Goal: Task Accomplishment & Management: Manage account settings

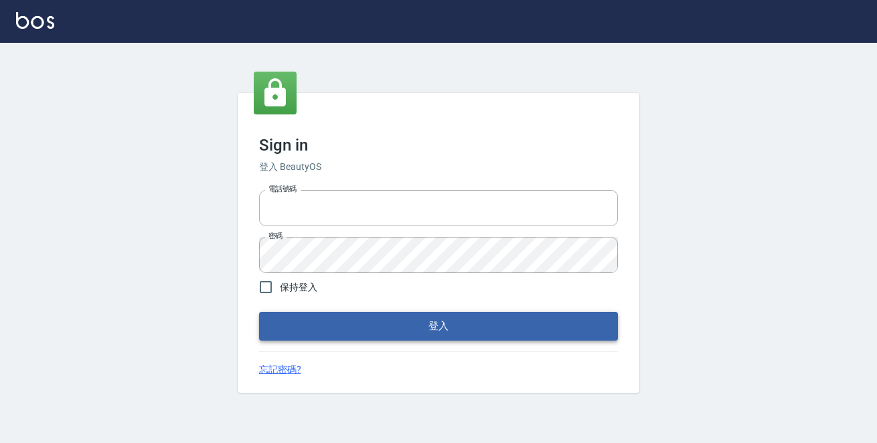
type input "0229470385"
click at [468, 321] on button "登入" at bounding box center [438, 326] width 359 height 28
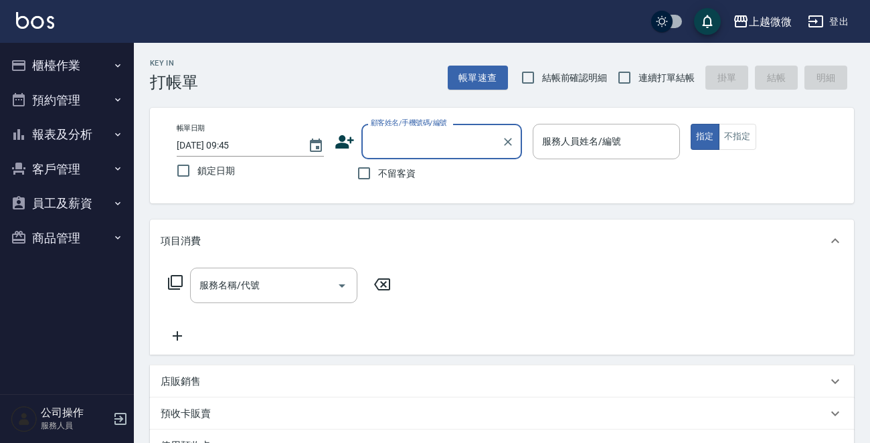
click at [73, 108] on button "預約管理" at bounding box center [66, 100] width 123 height 35
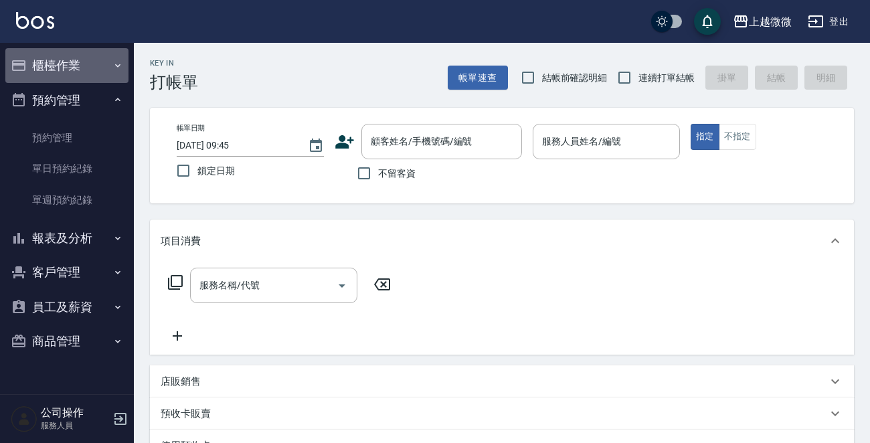
click at [84, 74] on button "櫃檯作業" at bounding box center [66, 65] width 123 height 35
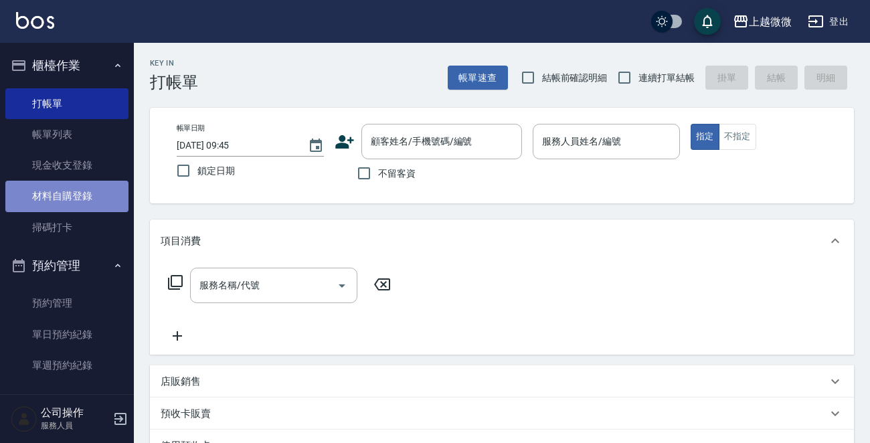
click at [76, 199] on link "材料自購登錄" at bounding box center [66, 196] width 123 height 31
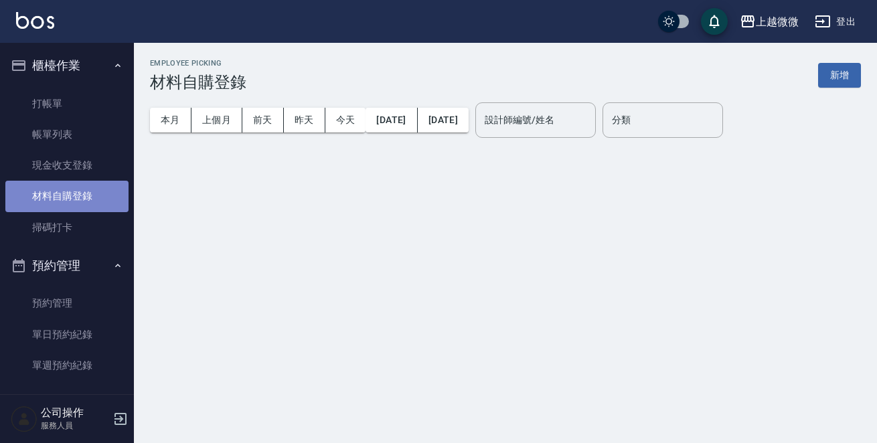
click at [74, 207] on link "材料自購登錄" at bounding box center [66, 196] width 123 height 31
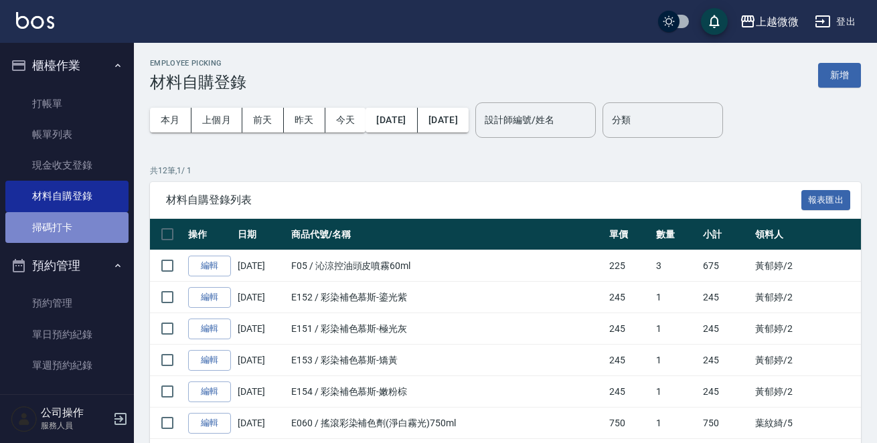
click at [74, 213] on link "掃碼打卡" at bounding box center [66, 227] width 123 height 31
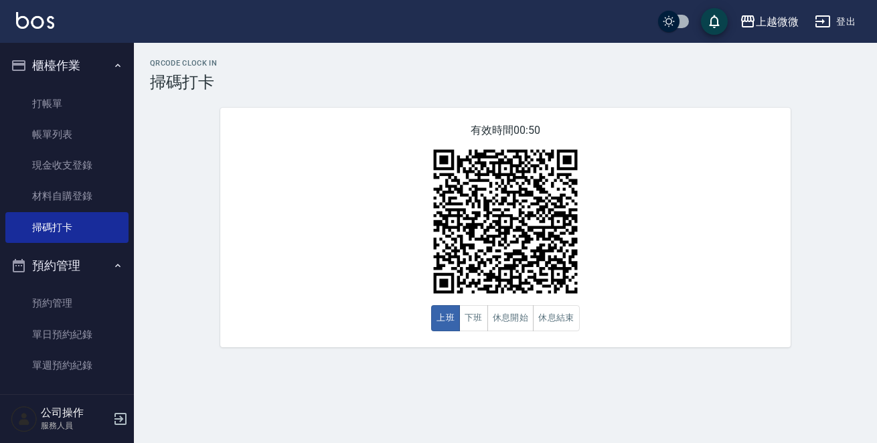
click at [120, 420] on icon "button" at bounding box center [120, 419] width 12 height 12
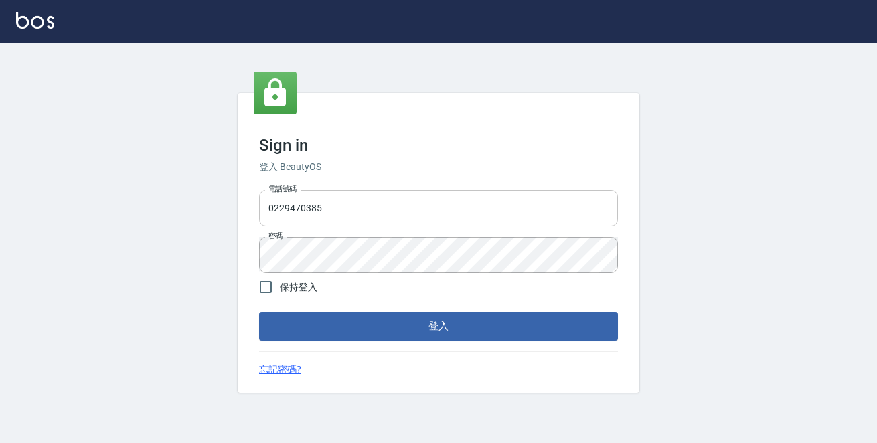
drag, startPoint x: 351, startPoint y: 188, endPoint x: 331, endPoint y: 191, distance: 20.9
click at [331, 191] on div "電話號碼 0229470385 電話號碼 密碼 密碼" at bounding box center [438, 232] width 369 height 94
drag, startPoint x: 331, startPoint y: 204, endPoint x: 56, endPoint y: 194, distance: 275.9
click at [317, 205] on input "0229470385" at bounding box center [438, 208] width 359 height 36
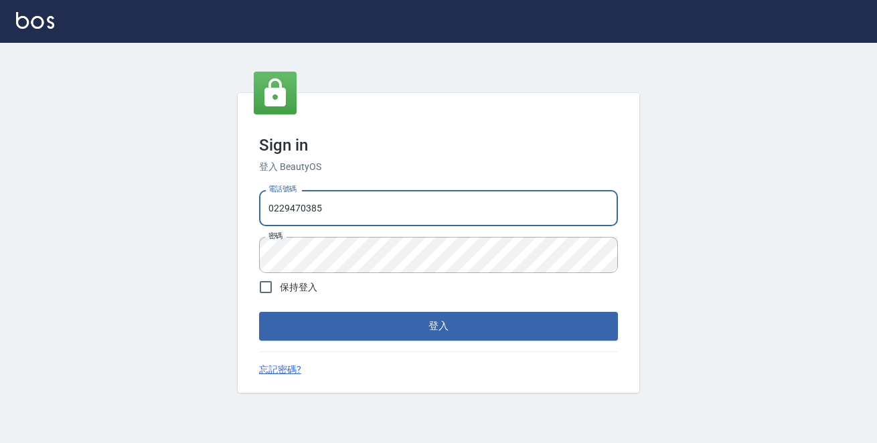
drag, startPoint x: 326, startPoint y: 203, endPoint x: 111, endPoint y: 163, distance: 218.5
click at [114, 173] on div "Sign in 登入 BeautyOS 電話號碼 0229470385 電話號碼 密碼 密碼 保持登入 登入 忘記密碼?" at bounding box center [438, 243] width 877 height 400
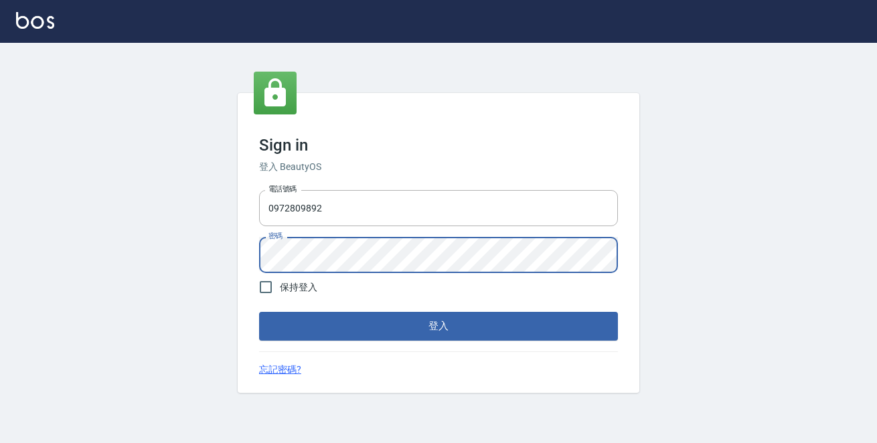
click at [259, 312] on button "登入" at bounding box center [438, 326] width 359 height 28
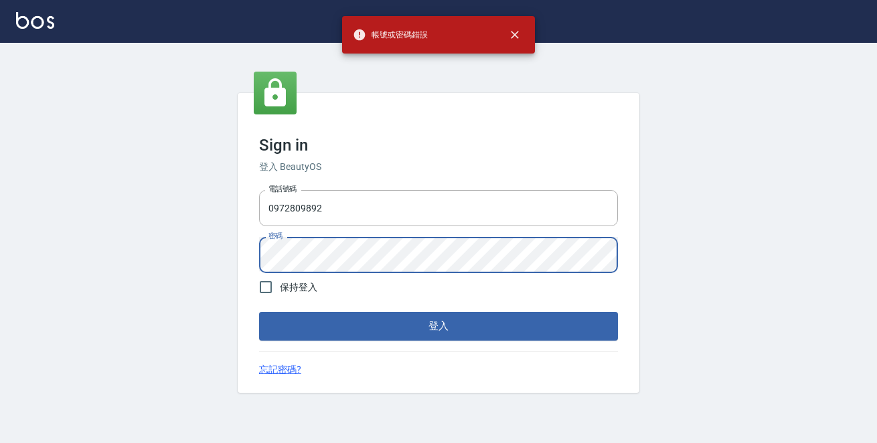
click at [48, 242] on div "Sign in 登入 BeautyOS 電話號碼 0972809892 電話號碼 密碼 密碼 保持登入 登入 忘記密碼?" at bounding box center [438, 243] width 877 height 400
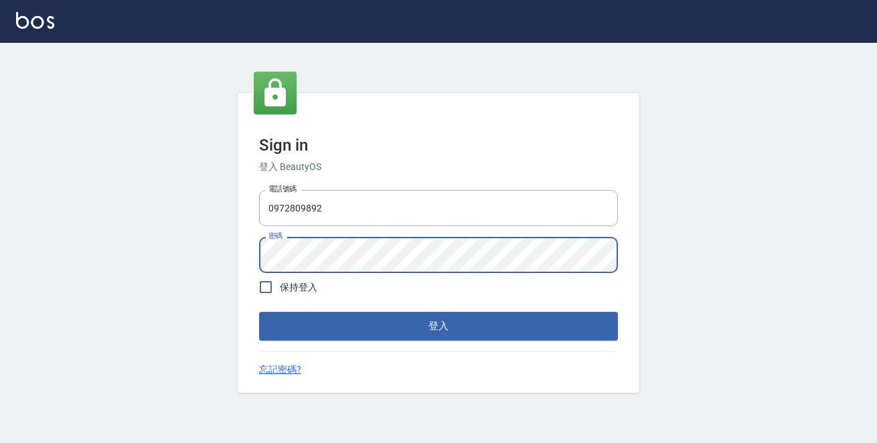
click at [259, 312] on button "登入" at bounding box center [438, 326] width 359 height 28
click at [159, 232] on div "Sign in 登入 BeautyOS 電話號碼 0972809892 電話號碼 密碼 密碼 保持登入 登入 忘記密碼?" at bounding box center [438, 243] width 877 height 400
click at [259, 312] on button "登入" at bounding box center [438, 326] width 359 height 28
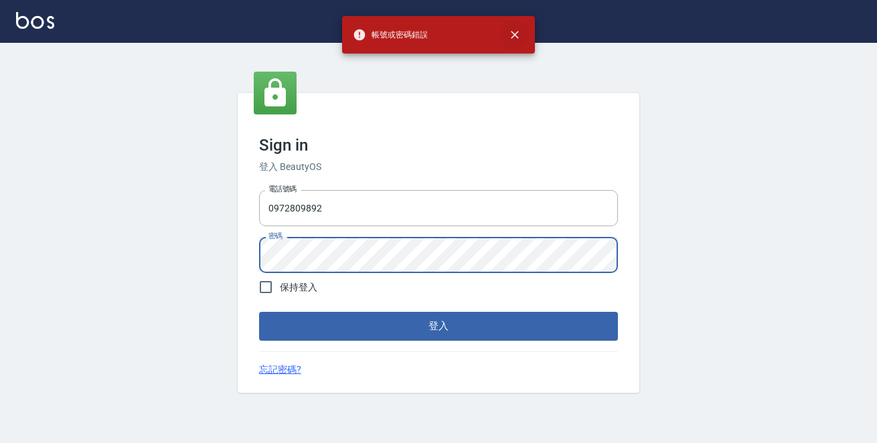
click at [511, 35] on icon "close" at bounding box center [514, 34] width 13 height 13
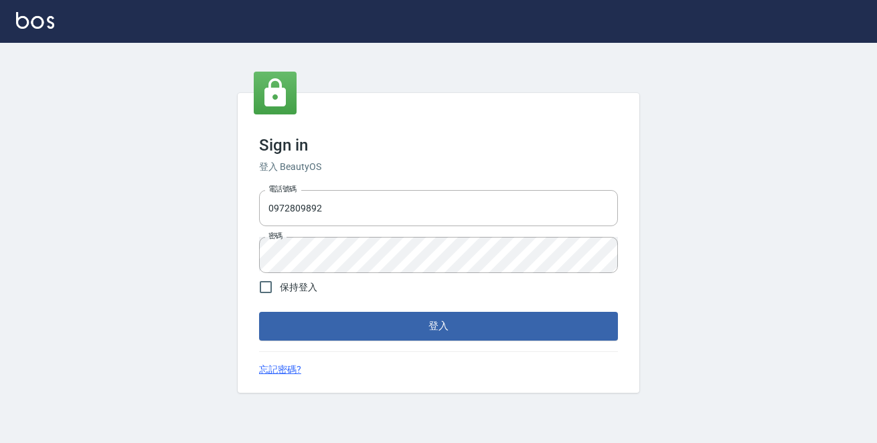
drag, startPoint x: 364, startPoint y: 211, endPoint x: 0, endPoint y: 193, distance: 364.5
click at [0, 193] on div "Sign in 登入 BeautyOS 電話號碼 0972809892 電話號碼 密碼 密碼 保持登入 登入 忘記密碼?" at bounding box center [438, 243] width 877 height 400
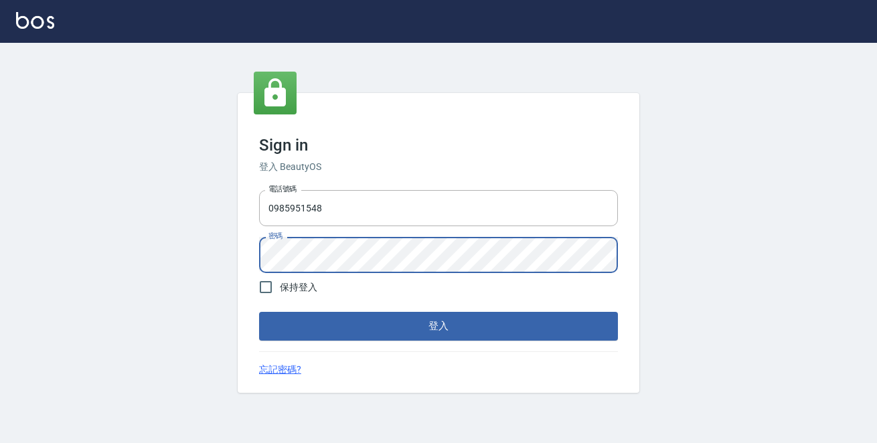
drag, startPoint x: 337, startPoint y: 207, endPoint x: 62, endPoint y: 171, distance: 276.8
click at [62, 171] on div "Sign in 登入 BeautyOS 電話號碼 0985951548 電話號碼 密碼 密碼 保持登入 登入 忘記密碼?" at bounding box center [438, 243] width 877 height 400
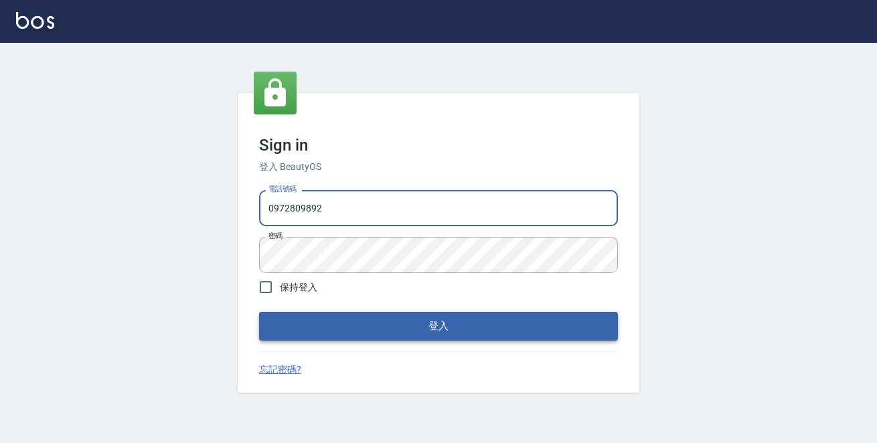
type input "0972809892"
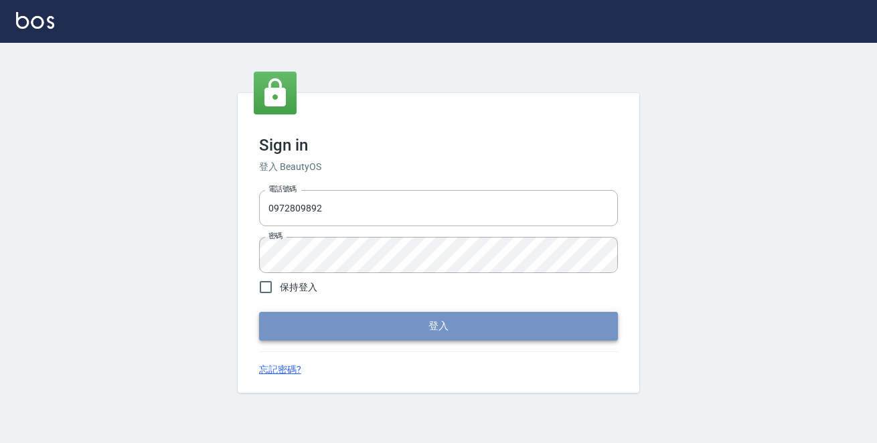
click at [383, 330] on button "登入" at bounding box center [438, 326] width 359 height 28
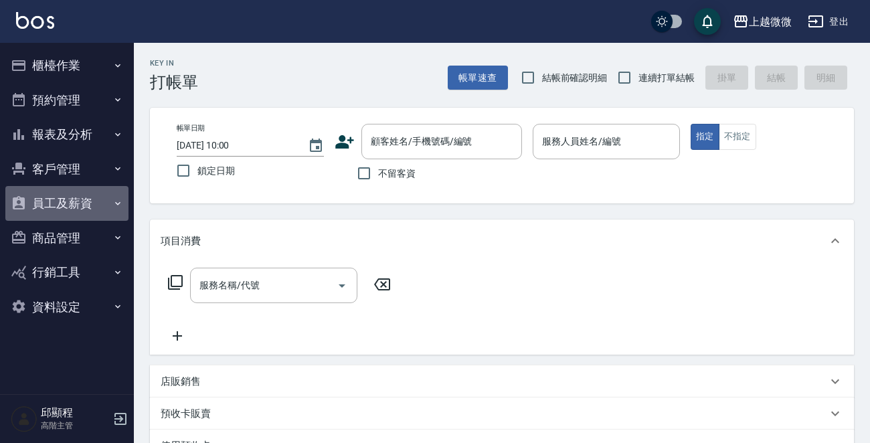
click at [96, 207] on button "員工及薪資" at bounding box center [66, 203] width 123 height 35
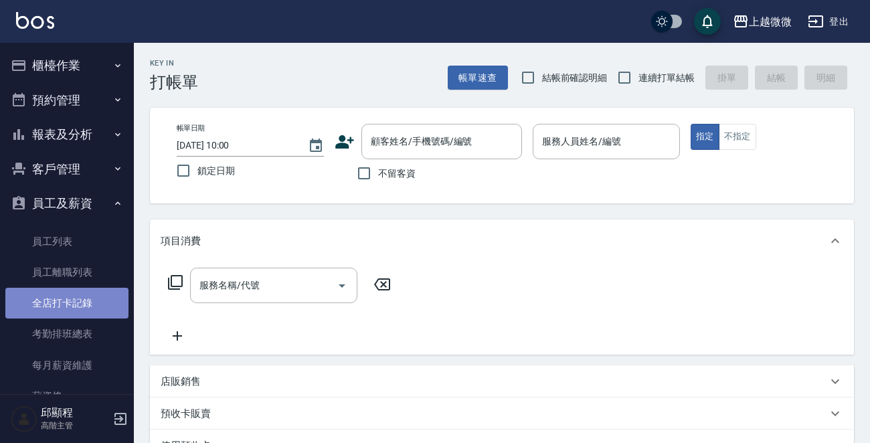
click at [94, 300] on link "全店打卡記錄" at bounding box center [66, 303] width 123 height 31
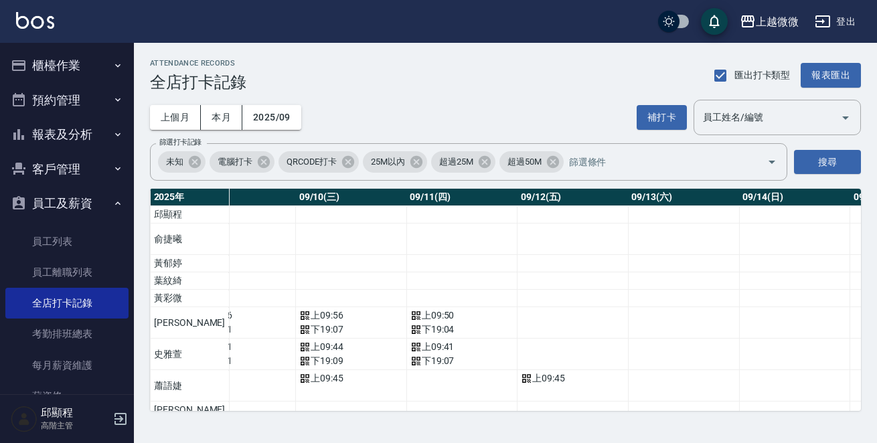
scroll to position [0, 997]
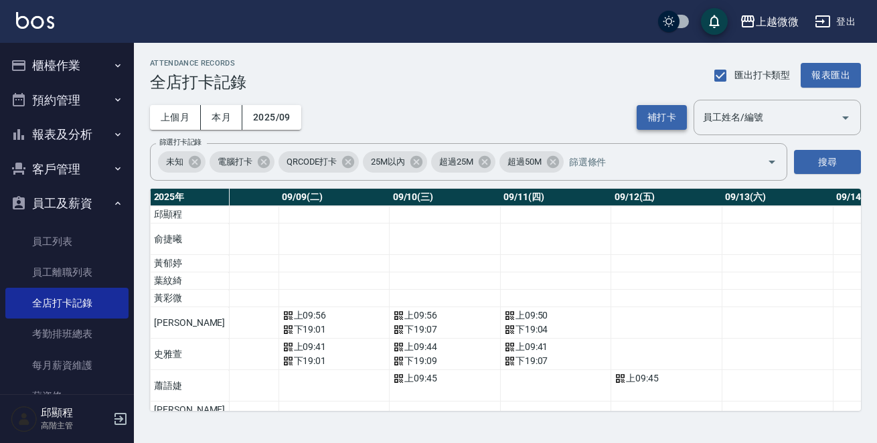
click at [646, 113] on button "補打卡" at bounding box center [661, 117] width 50 height 25
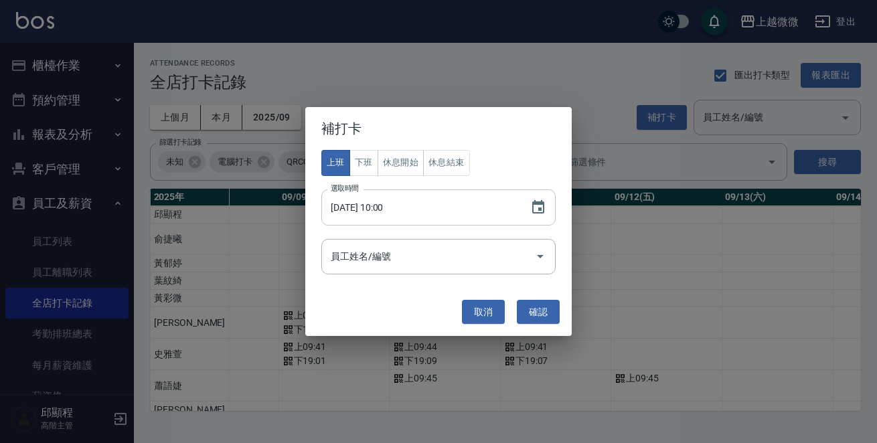
click at [438, 216] on input "2025/09/12 10:00" at bounding box center [418, 207] width 195 height 36
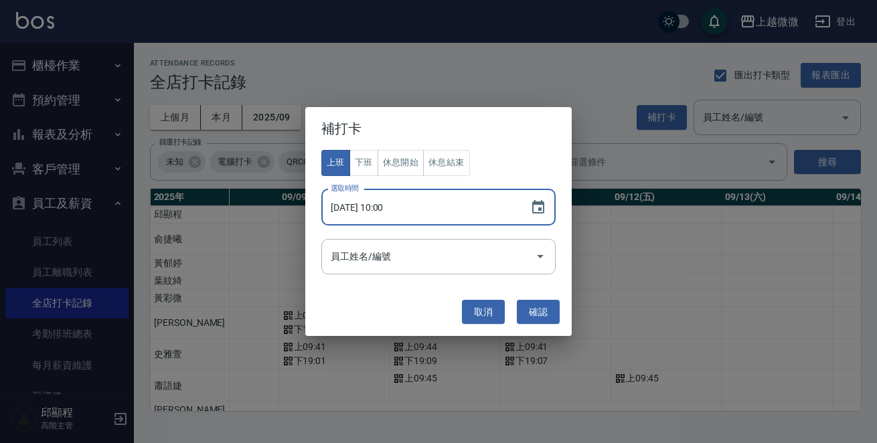
click at [387, 209] on input "2025/09/12 10:00" at bounding box center [418, 207] width 195 height 36
type input "2025/09/12 09:45"
click at [416, 261] on input "員工姓名/編號" at bounding box center [428, 256] width 202 height 23
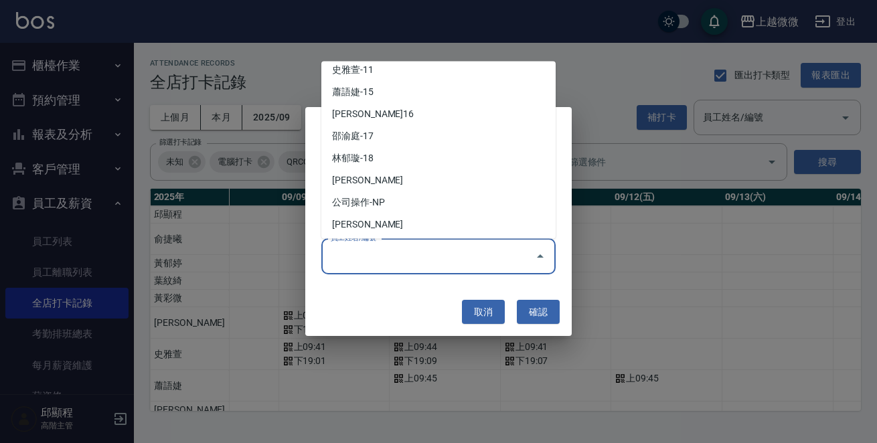
scroll to position [142, 0]
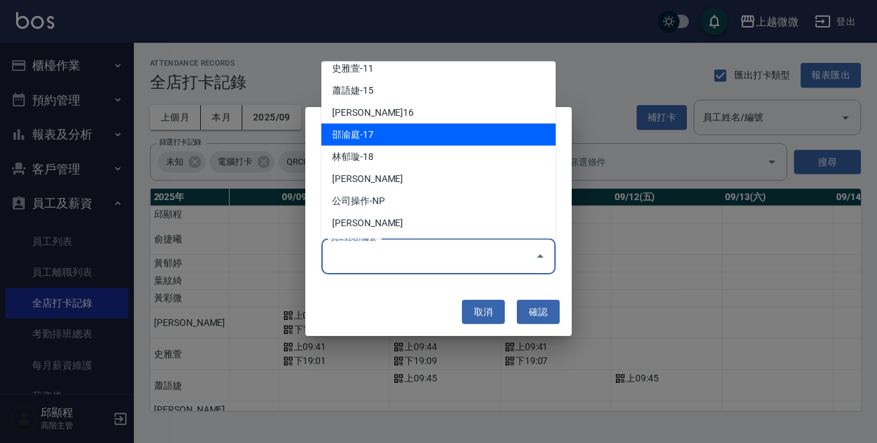
click at [377, 139] on li "邵渝庭-17" at bounding box center [438, 135] width 234 height 22
type input "邵渝庭"
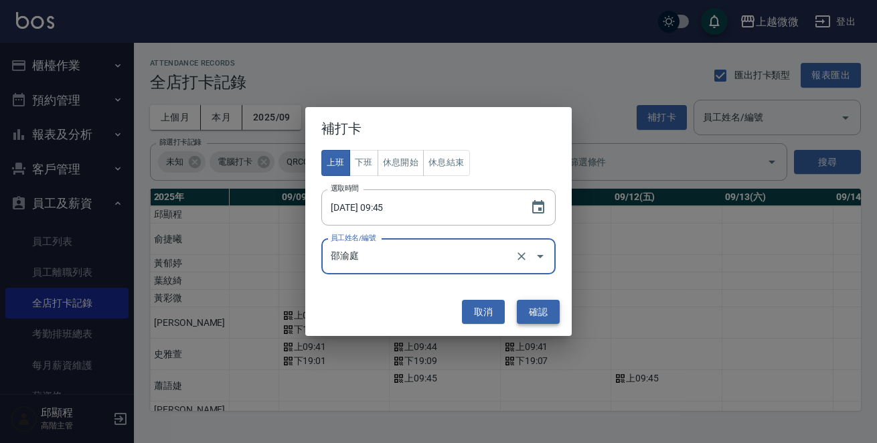
click at [528, 308] on button "確認" at bounding box center [538, 312] width 43 height 25
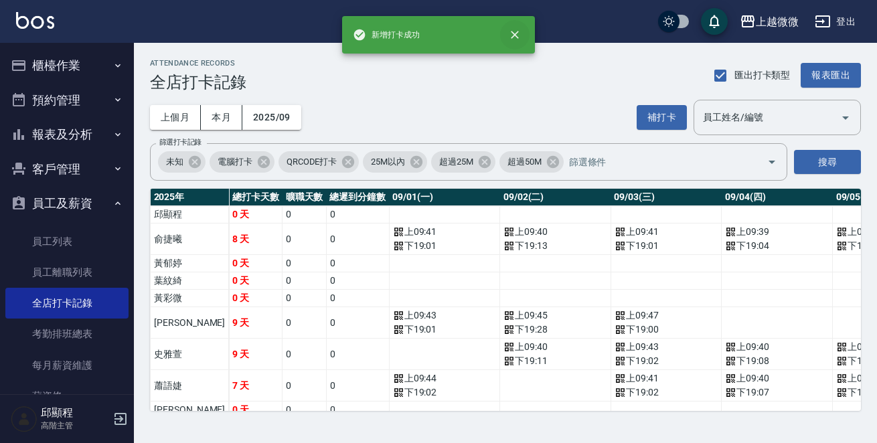
click at [511, 33] on icon "close" at bounding box center [514, 34] width 13 height 13
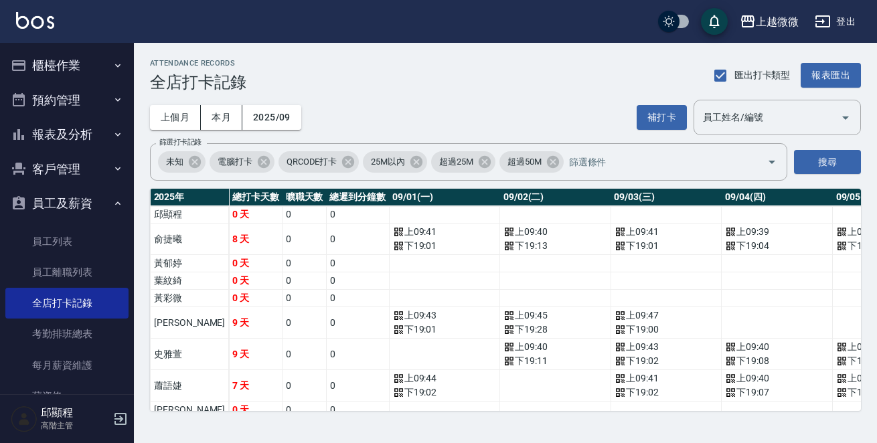
click at [116, 418] on icon "button" at bounding box center [120, 419] width 12 height 12
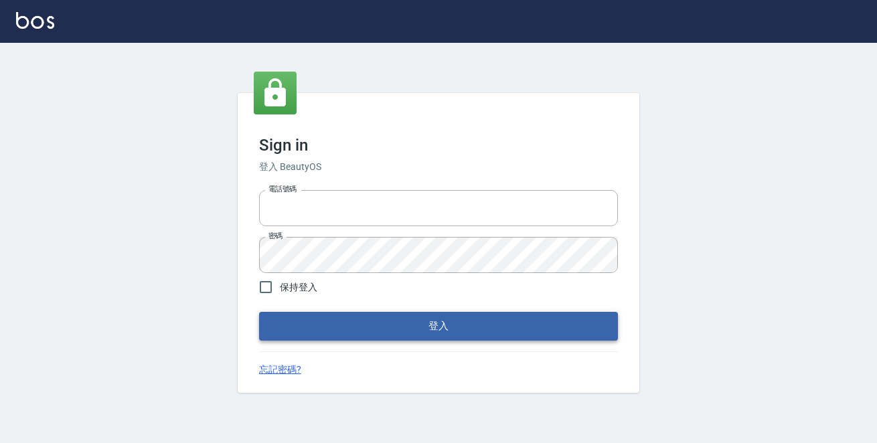
type input "0229470385"
click at [369, 324] on button "登入" at bounding box center [438, 326] width 359 height 28
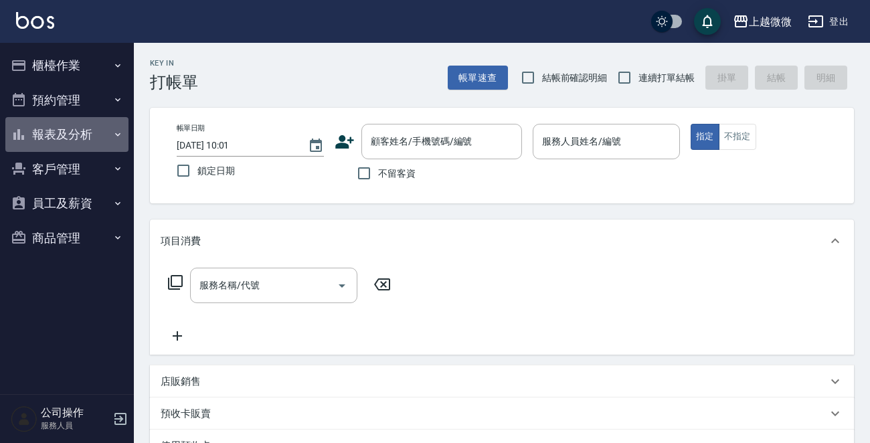
click at [98, 132] on button "報表及分析" at bounding box center [66, 134] width 123 height 35
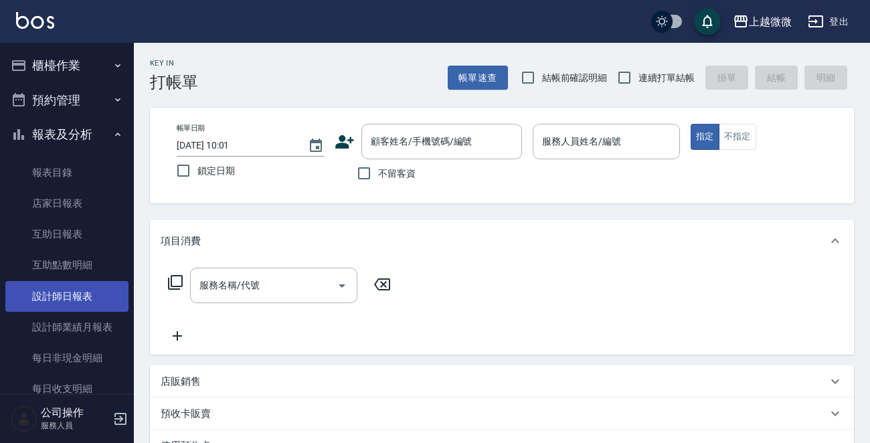
click at [80, 297] on link "設計師日報表" at bounding box center [66, 296] width 123 height 31
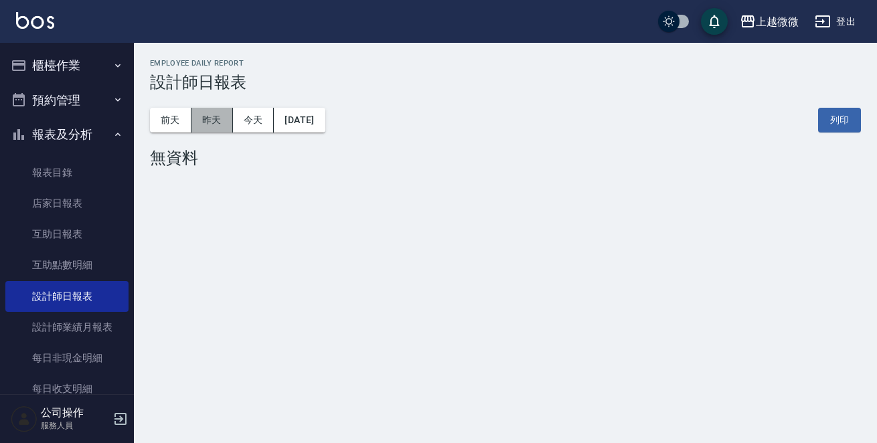
click at [215, 120] on button "昨天" at bounding box center [211, 120] width 41 height 25
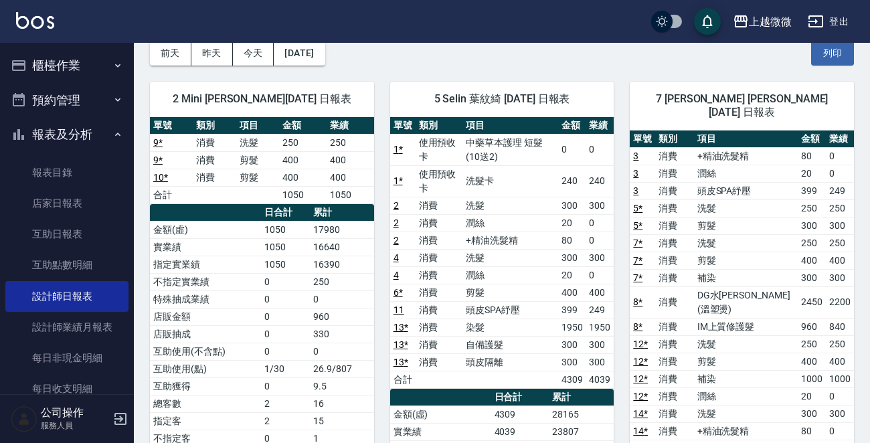
scroll to position [268, 0]
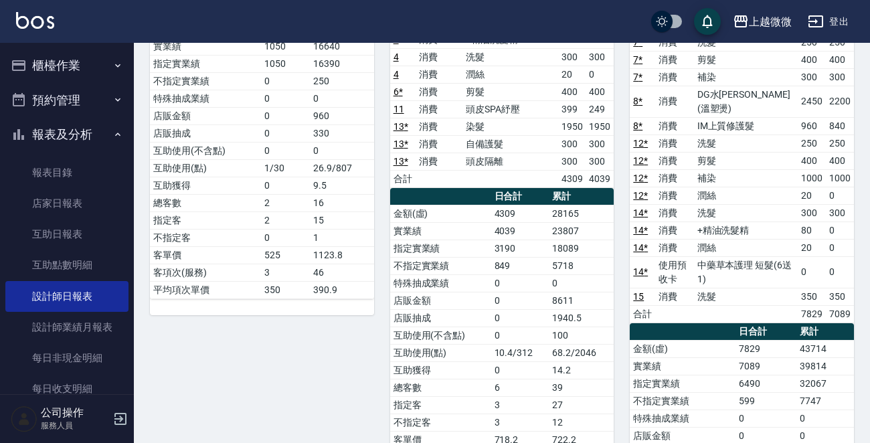
click at [595, 267] on td "5718" at bounding box center [581, 265] width 65 height 17
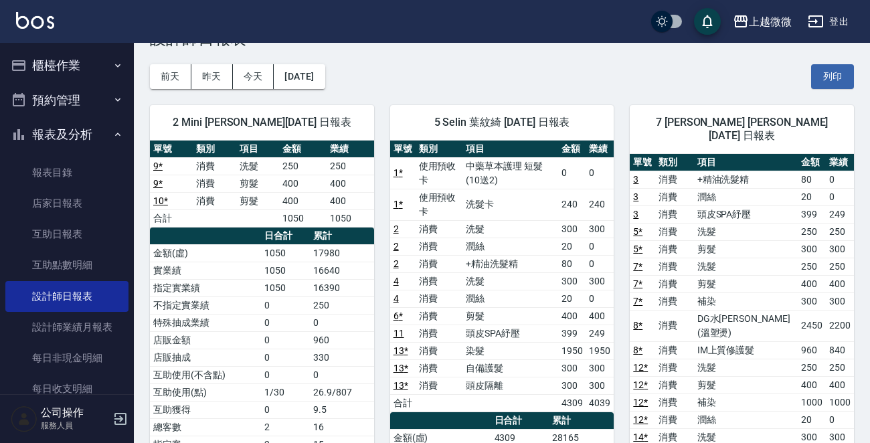
scroll to position [67, 0]
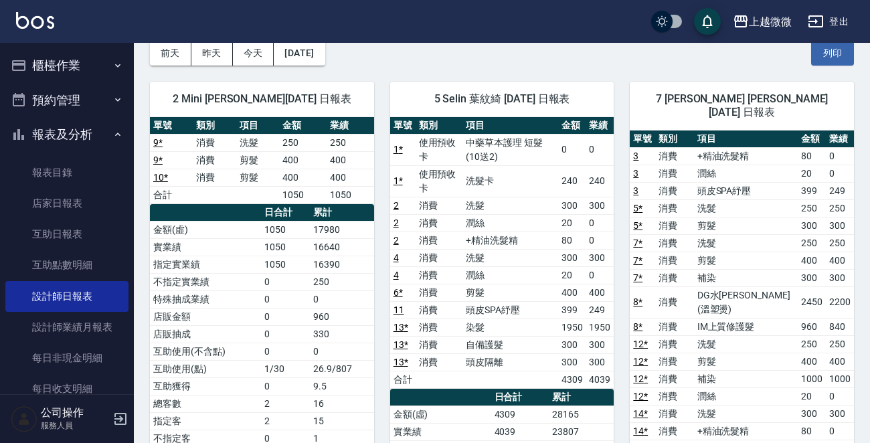
click at [28, 19] on img at bounding box center [35, 20] width 38 height 17
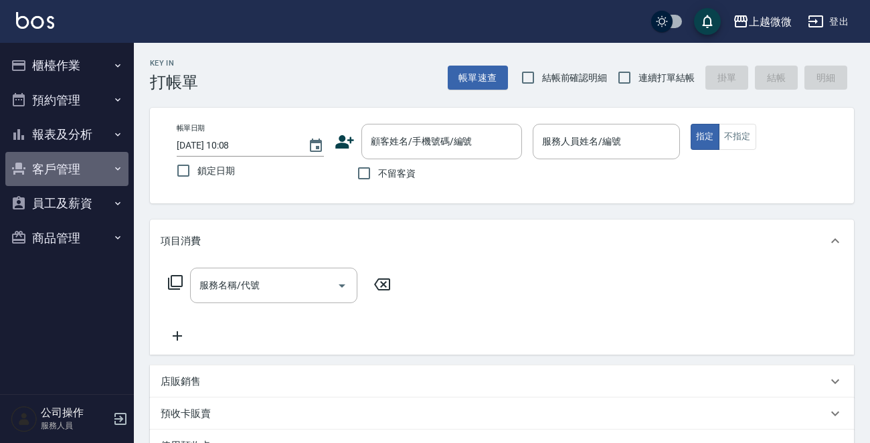
click at [88, 165] on button "客戶管理" at bounding box center [66, 169] width 123 height 35
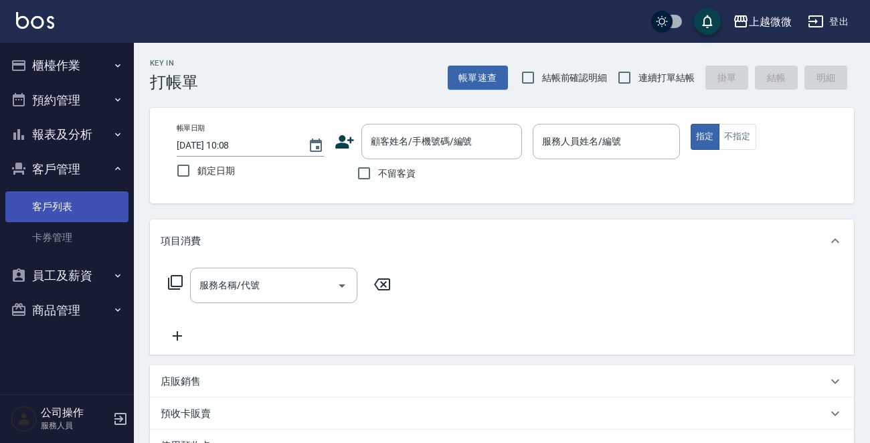
click at [91, 199] on link "客戶列表" at bounding box center [66, 206] width 123 height 31
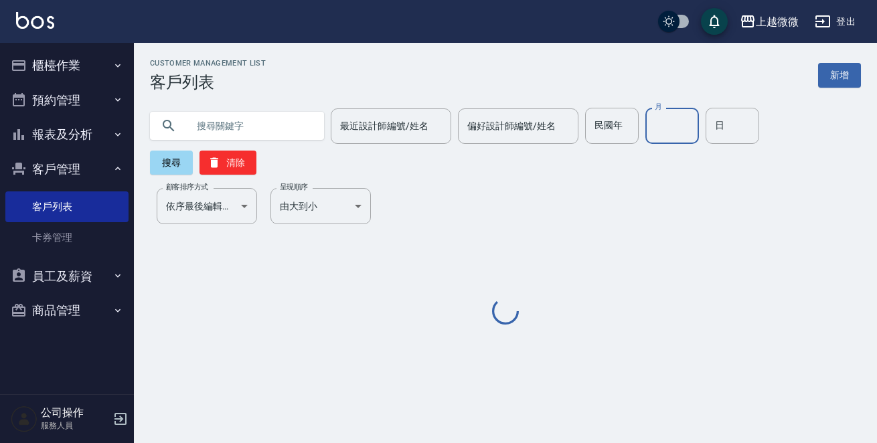
click at [656, 126] on input "月" at bounding box center [672, 126] width 54 height 36
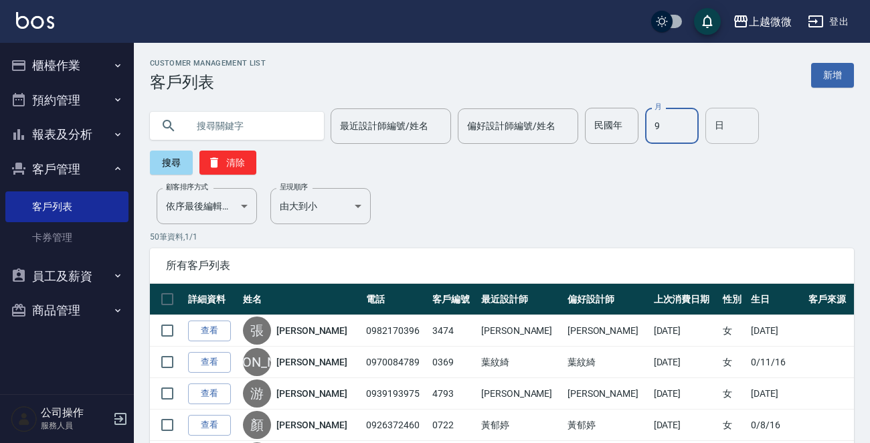
type input "9"
click at [705, 127] on input "日" at bounding box center [732, 126] width 54 height 36
type input "13"
click at [167, 155] on button "搜尋" at bounding box center [171, 163] width 43 height 24
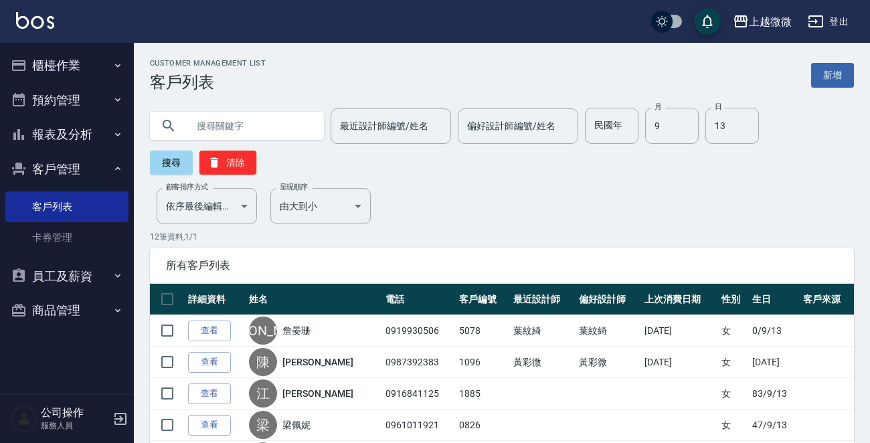
click at [549, 175] on div "Customer Management List 客戶列表 新增 最近設計師編號/姓名 最近設計師編號/姓名 偏好設計師編號/姓名 偏好設計師編號/姓名 民國…" at bounding box center [502, 399] width 736 height 681
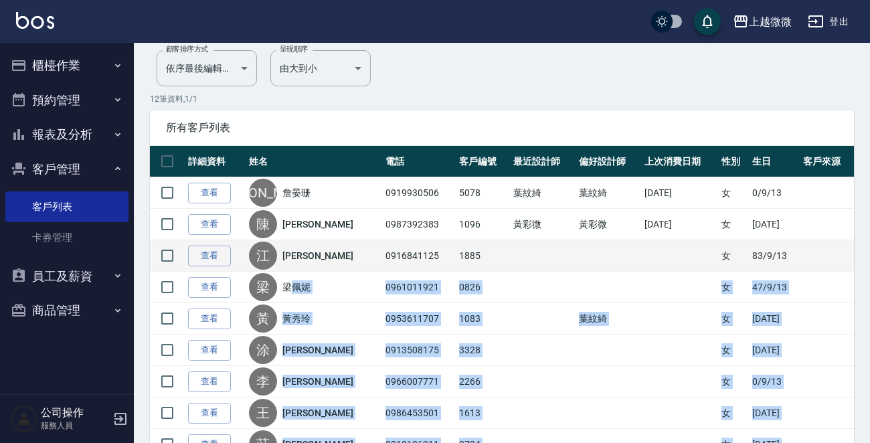
scroll to position [134, 0]
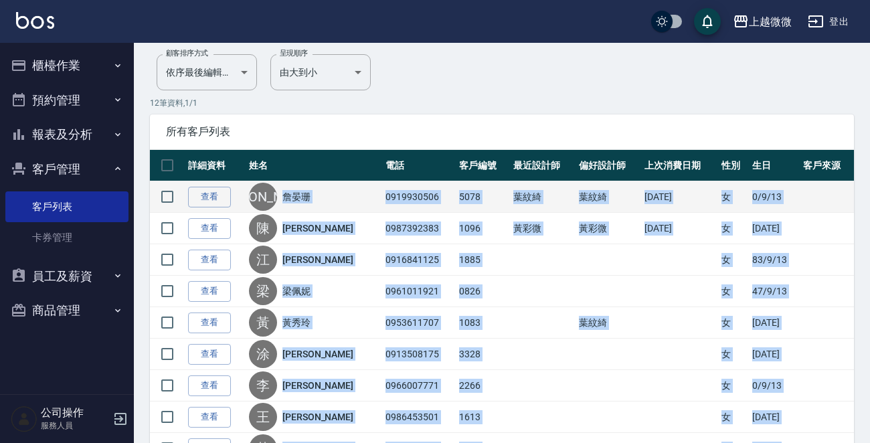
drag, startPoint x: 401, startPoint y: 407, endPoint x: 291, endPoint y: 206, distance: 229.1
click at [291, 206] on tbody "查看 詹 詹晏珊 0919930506 5078 葉紋綺 葉紋綺 2025/08/02 女 0/9/13 查看 陳 陳靜美 0987392383 1096 黃…" at bounding box center [502, 369] width 704 height 377
copy tbody "詹晏珊 0919930506 5078 葉紋綺 葉紋綺 2025/08/02 女 0/9/13 查看 陳 陳靜美 0987392383 1096 黃彩微 黃彩…"
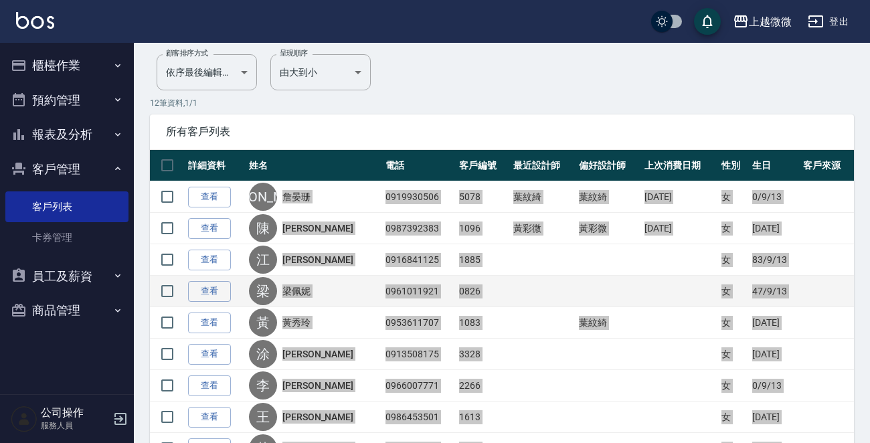
scroll to position [311, 0]
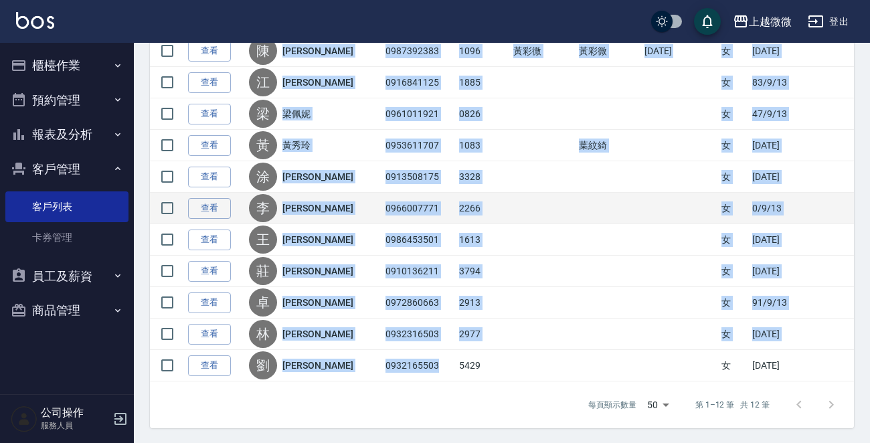
click at [530, 217] on td at bounding box center [543, 208] width 66 height 31
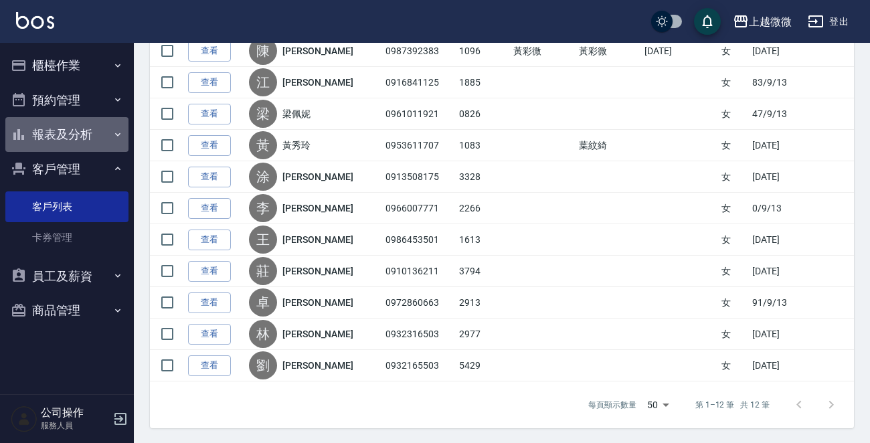
click at [110, 124] on button "報表及分析" at bounding box center [66, 134] width 123 height 35
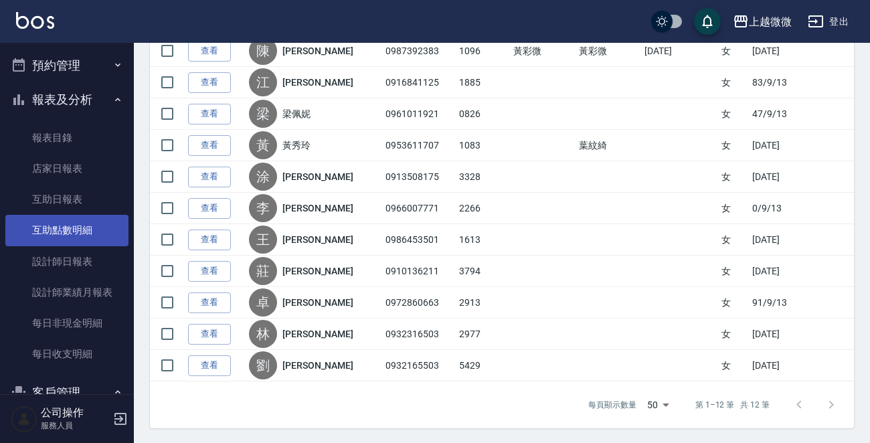
scroll to position [67, 0]
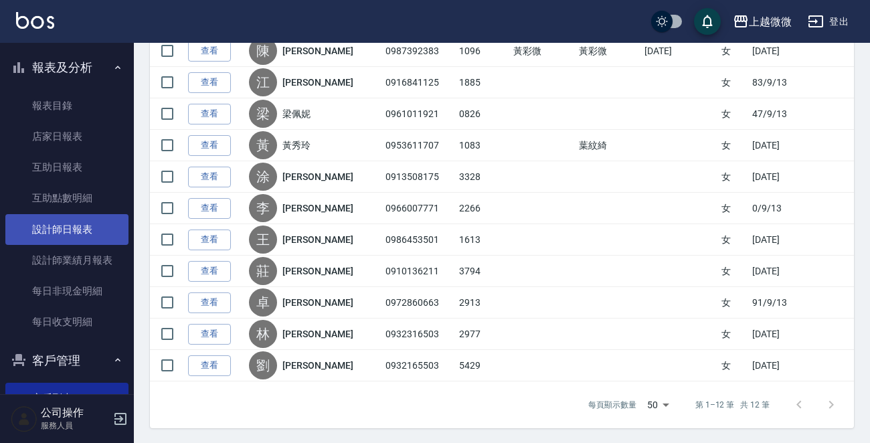
click at [88, 235] on link "設計師日報表" at bounding box center [66, 229] width 123 height 31
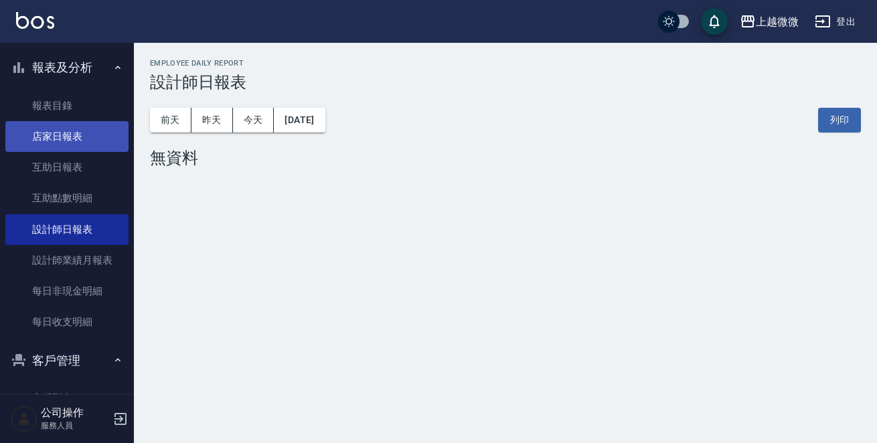
click at [72, 135] on link "店家日報表" at bounding box center [66, 136] width 123 height 31
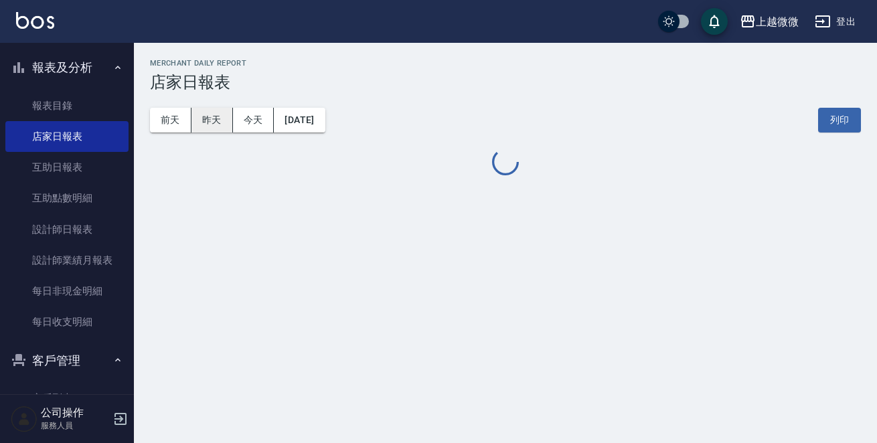
click at [217, 116] on button "昨天" at bounding box center [211, 120] width 41 height 25
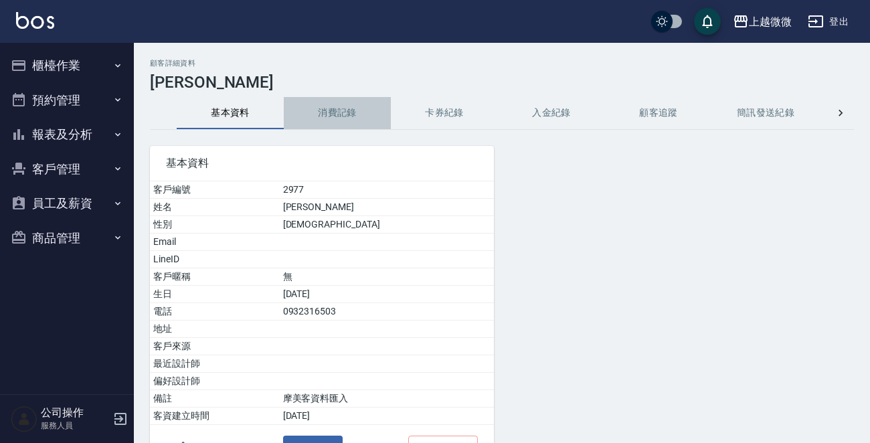
click at [325, 105] on button "消費記錄" at bounding box center [337, 113] width 107 height 32
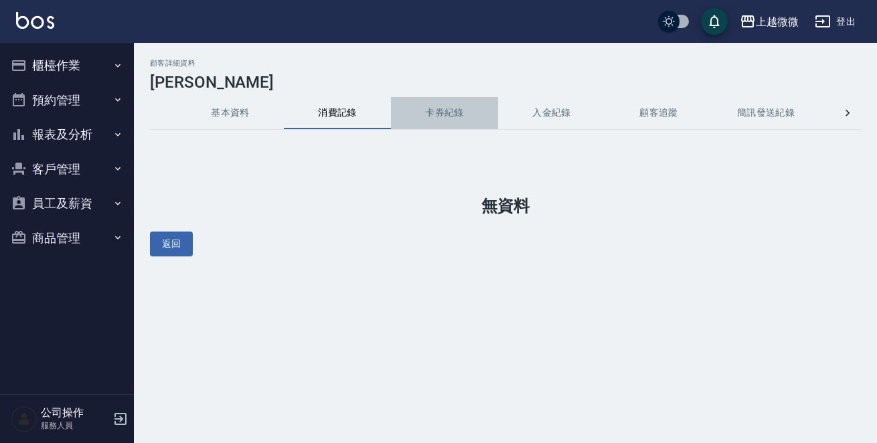
click at [466, 104] on button "卡券紀錄" at bounding box center [444, 113] width 107 height 32
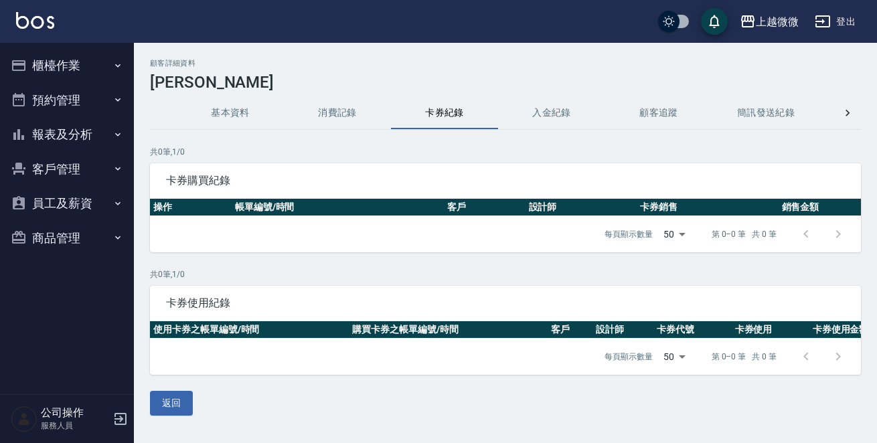
click at [223, 130] on div "顧客詳細資料 林寶華 基本資料 消費記錄 卡券紀錄 入金紀錄 顧客追蹤 簡訊發送紀錄 抽獎券紀錄 共 0 筆, 1 / 0 卡券購買紀錄 操作 帳單編號/時間…" at bounding box center [505, 237] width 743 height 357
click at [226, 104] on button "基本資料" at bounding box center [230, 113] width 107 height 32
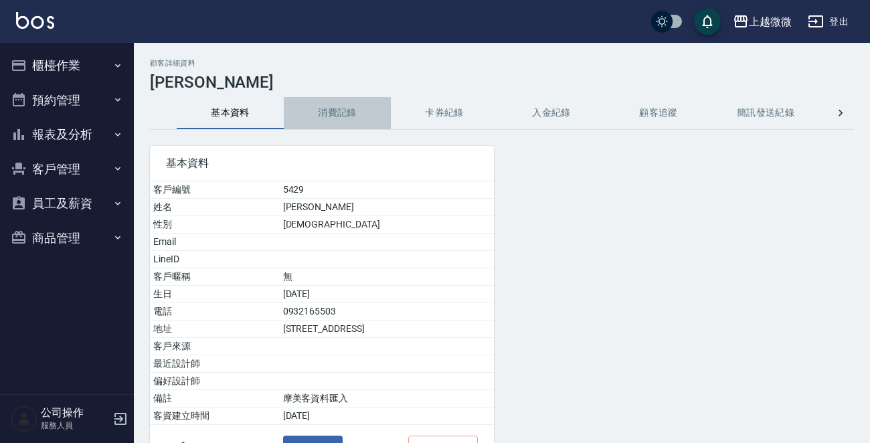
click at [333, 98] on button "消費記錄" at bounding box center [337, 113] width 107 height 32
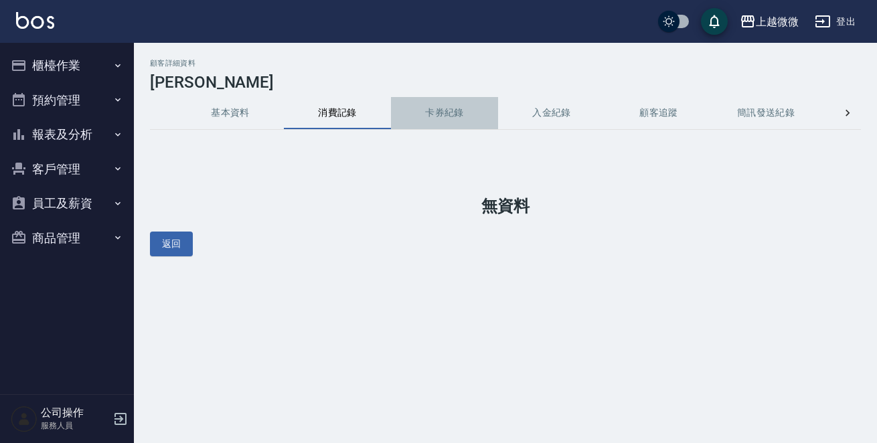
click at [456, 110] on button "卡券紀錄" at bounding box center [444, 113] width 107 height 32
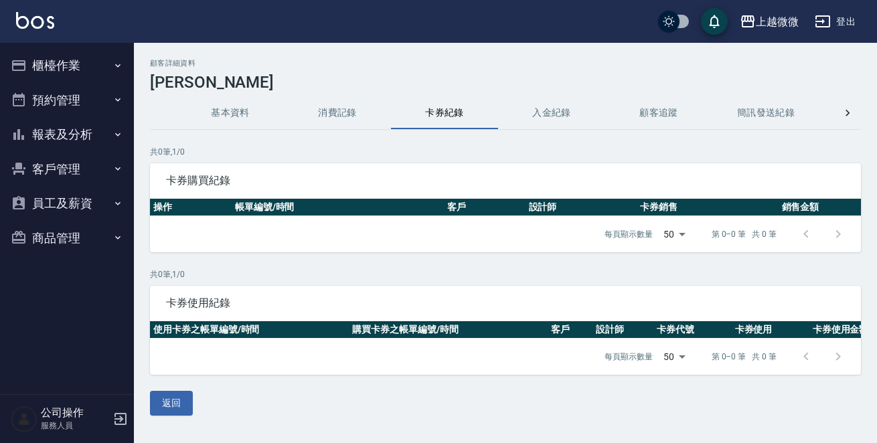
click at [224, 112] on button "基本資料" at bounding box center [230, 113] width 107 height 32
